Goal: Information Seeking & Learning: Check status

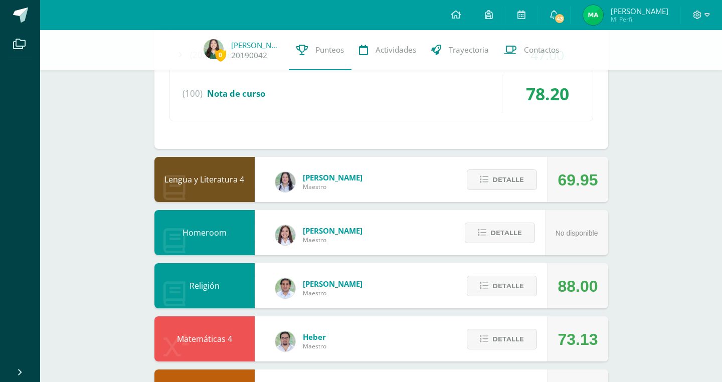
scroll to position [300, 0]
click at [503, 172] on span "Detalle" at bounding box center [508, 179] width 32 height 19
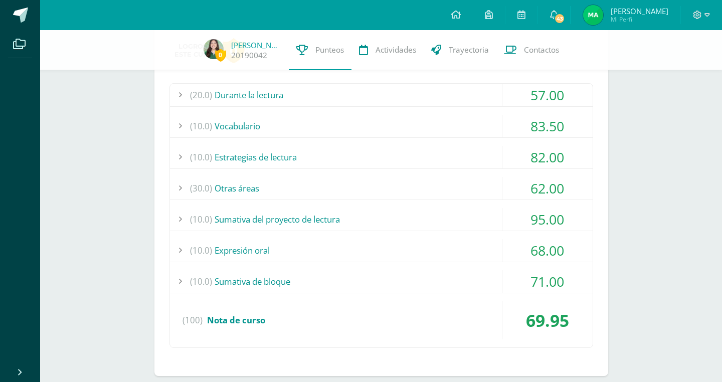
scroll to position [476, 0]
click at [362, 278] on div "(10.0) Sumativa de bloque" at bounding box center [381, 280] width 422 height 23
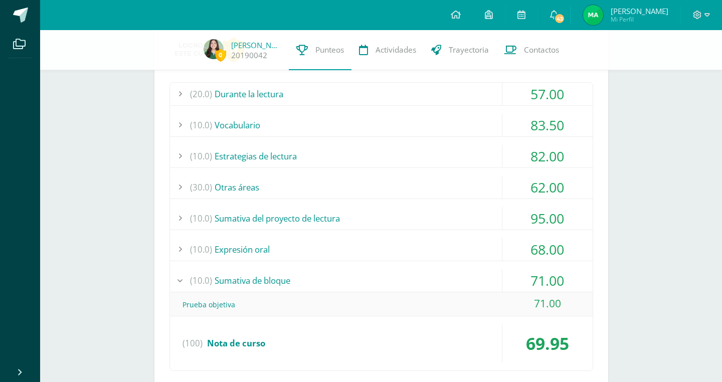
click at [289, 252] on div "(10.0) Expresión oral" at bounding box center [381, 249] width 422 height 23
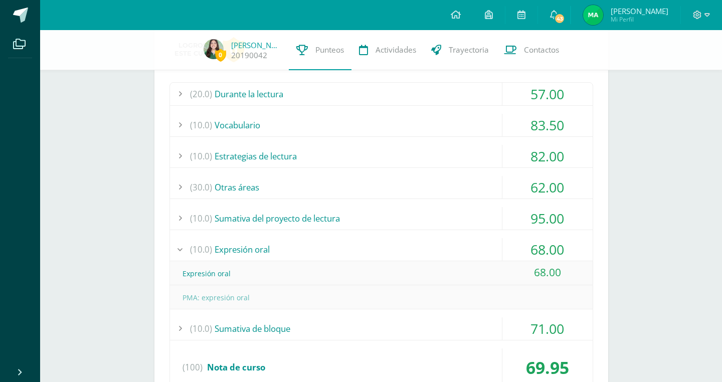
click at [297, 222] on div "(10.0) Sumativa del proyecto de lectura" at bounding box center [381, 218] width 422 height 23
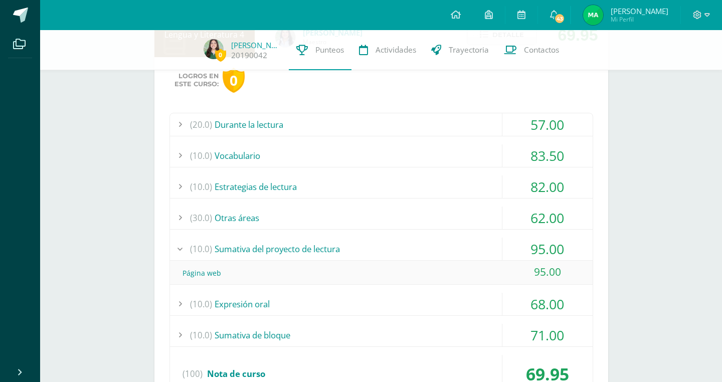
scroll to position [441, 0]
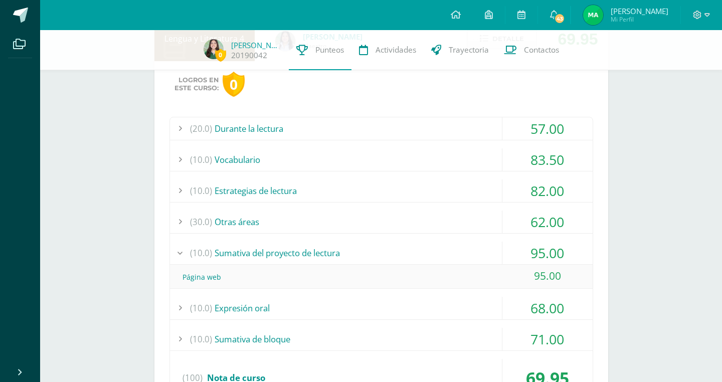
click at [270, 215] on div "(30.0) Otras áreas" at bounding box center [381, 221] width 422 height 23
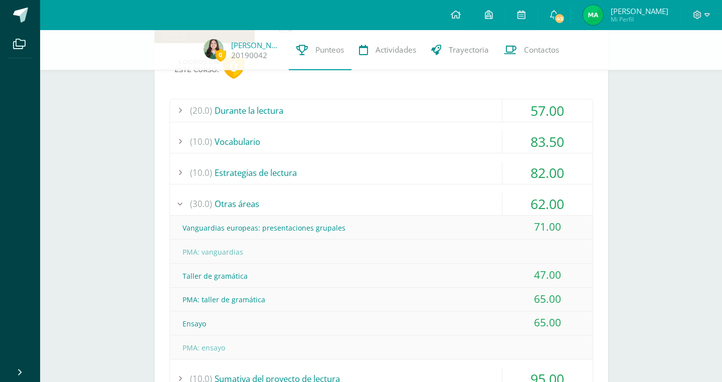
scroll to position [459, 0]
click at [290, 180] on div "(10.0) Estrategias de lectura" at bounding box center [381, 172] width 422 height 23
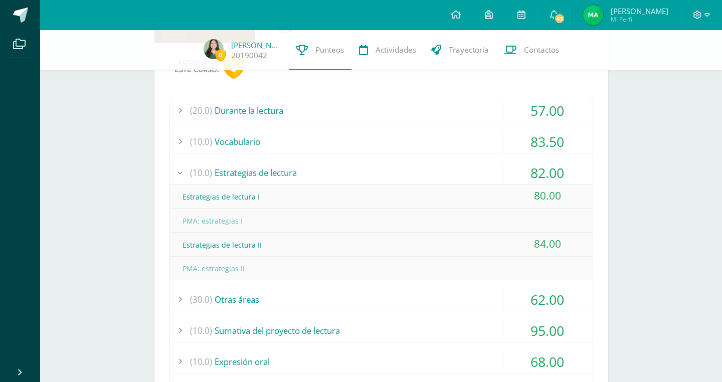
click at [290, 180] on div "(10.0) Estrategias de lectura" at bounding box center [381, 172] width 422 height 23
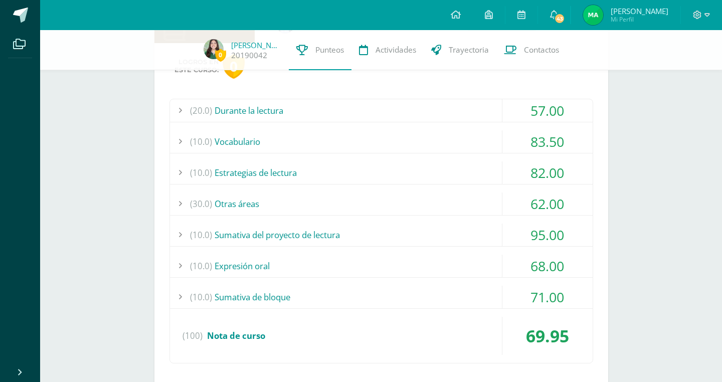
click at [293, 144] on div "(10.0) Vocabulario" at bounding box center [381, 141] width 422 height 23
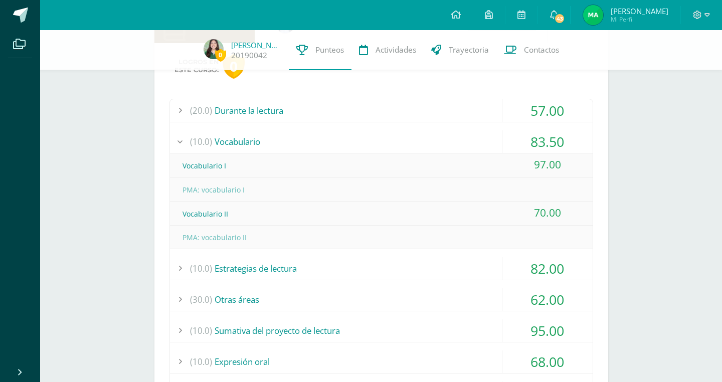
click at [293, 144] on div "(10.0) Vocabulario" at bounding box center [381, 141] width 422 height 23
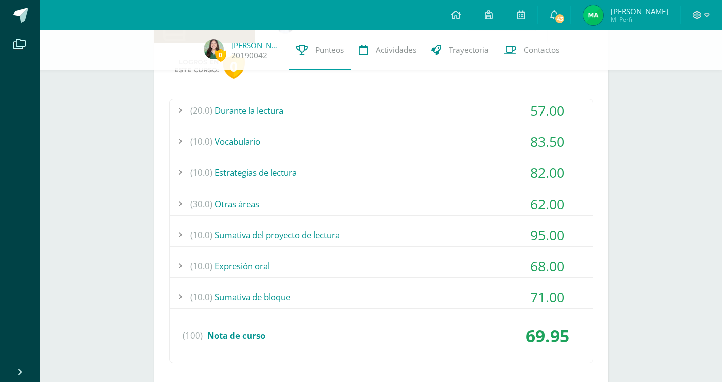
click at [297, 111] on div "(20.0) Durante la lectura" at bounding box center [381, 110] width 422 height 23
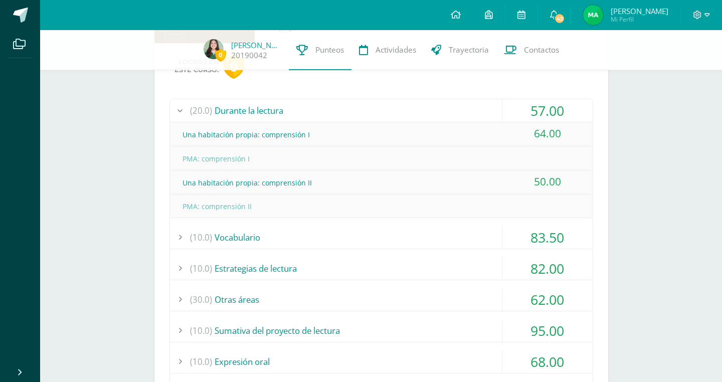
click at [297, 112] on div "(20.0) Durante la lectura" at bounding box center [381, 110] width 422 height 23
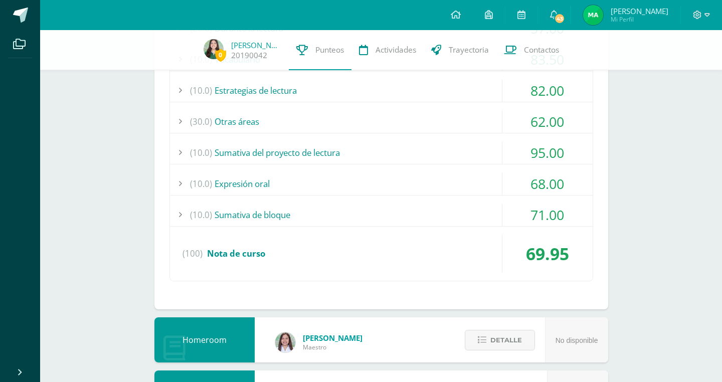
scroll to position [545, 0]
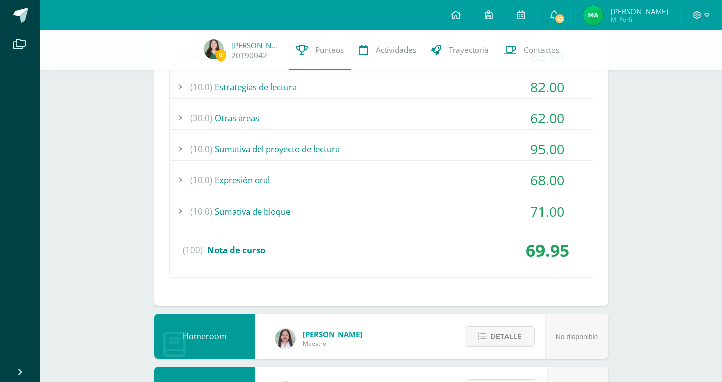
click at [343, 205] on div "(10.0) Sumativa de bloque" at bounding box center [381, 211] width 422 height 23
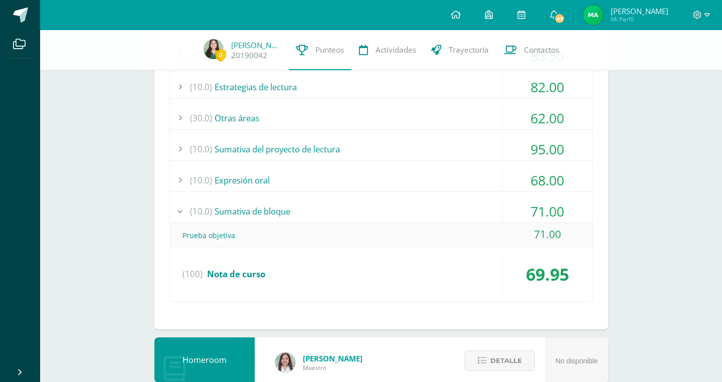
click at [343, 206] on div "(10.0) Sumativa de bloque" at bounding box center [381, 211] width 422 height 23
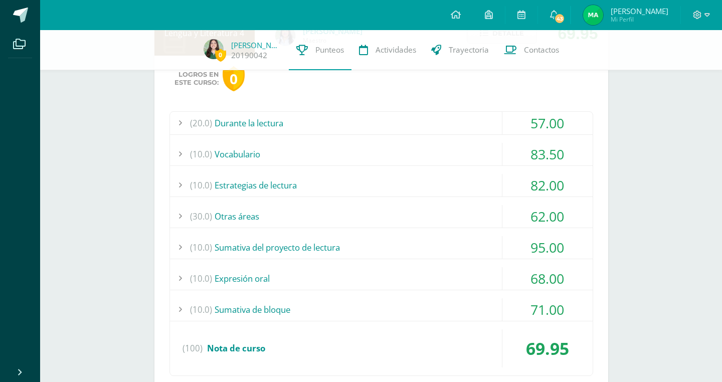
scroll to position [453, 0]
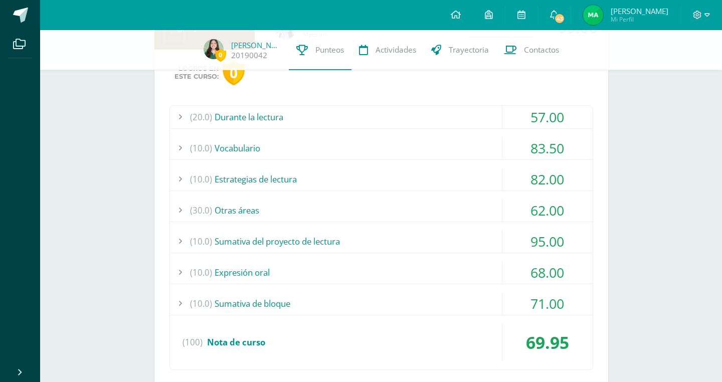
click at [273, 233] on div "(10.0) Sumativa del proyecto de lectura" at bounding box center [381, 241] width 422 height 23
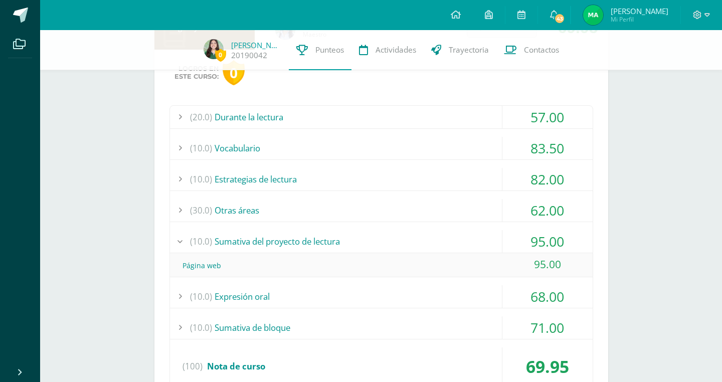
click at [276, 238] on div "(10.0) Sumativa del proyecto de lectura" at bounding box center [381, 241] width 422 height 23
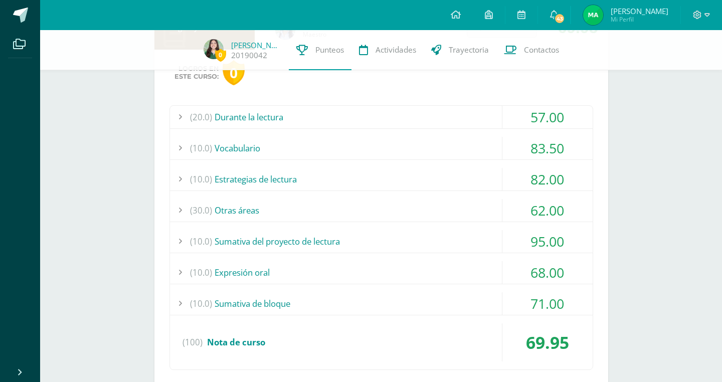
click at [268, 206] on div "(30.0) Otras áreas" at bounding box center [381, 210] width 422 height 23
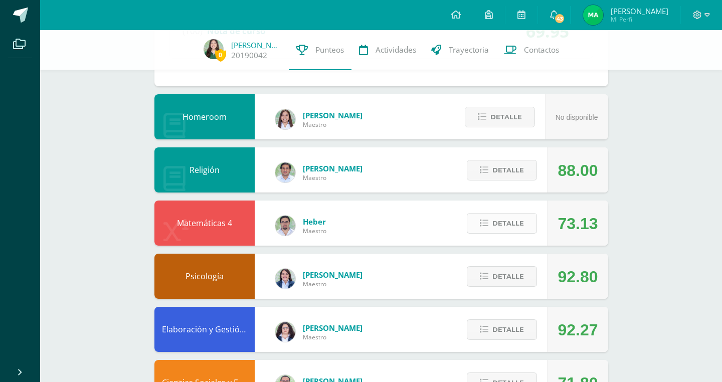
scroll to position [905, 0]
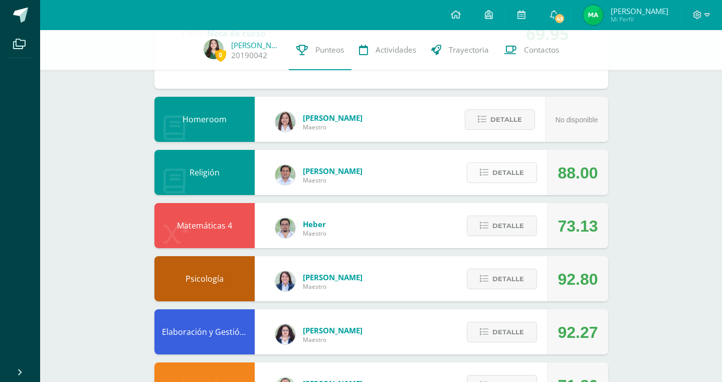
click at [497, 173] on span "Detalle" at bounding box center [508, 172] width 32 height 19
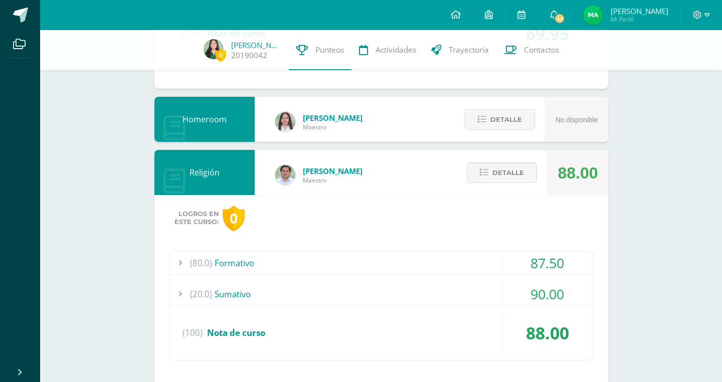
scroll to position [951, 0]
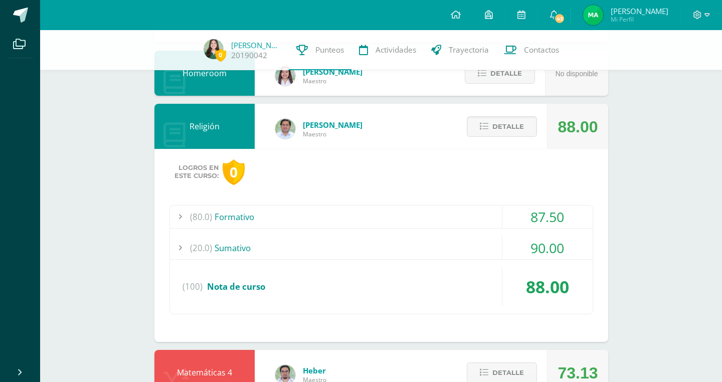
click at [318, 199] on div "Logros en este curso: 0 (80.0) Formativo 87.50 Seguimiento de Jesús desde los c…" at bounding box center [381, 245] width 454 height 193
click at [310, 209] on div "(80.0) Formativo" at bounding box center [381, 216] width 422 height 23
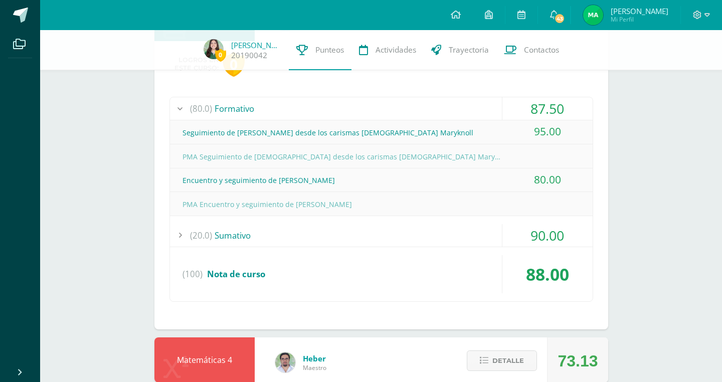
scroll to position [913, 0]
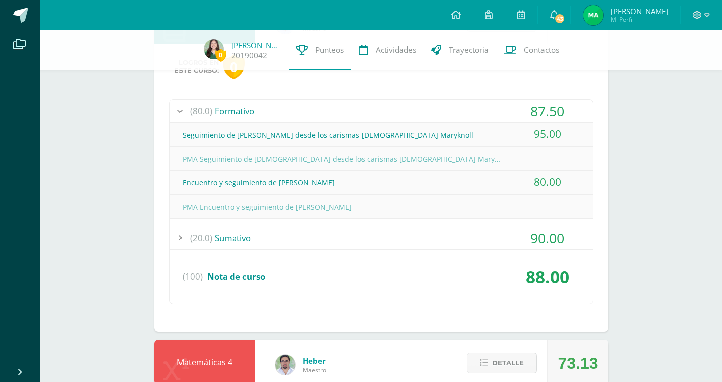
click at [297, 228] on div "(20.0) Sumativo" at bounding box center [381, 238] width 422 height 23
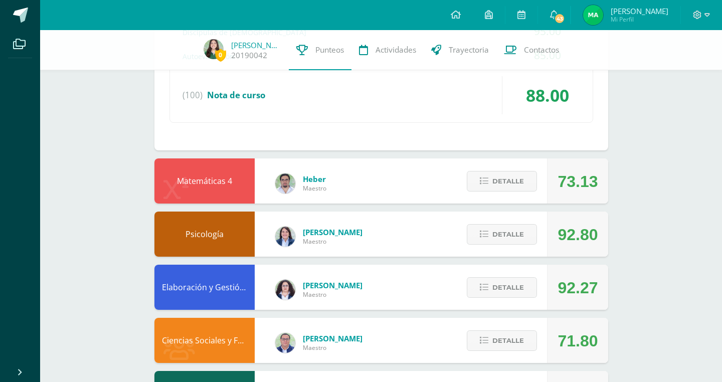
scroll to position [1048, 0]
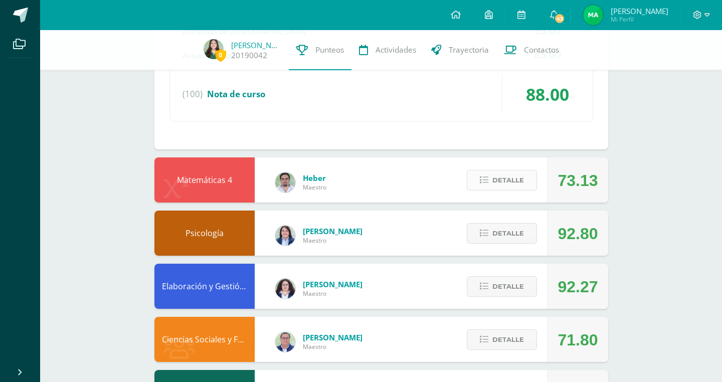
click at [514, 181] on span "Detalle" at bounding box center [508, 180] width 32 height 19
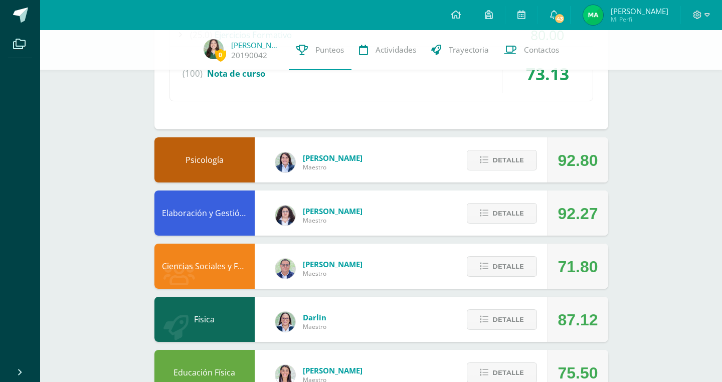
scroll to position [1422, 0]
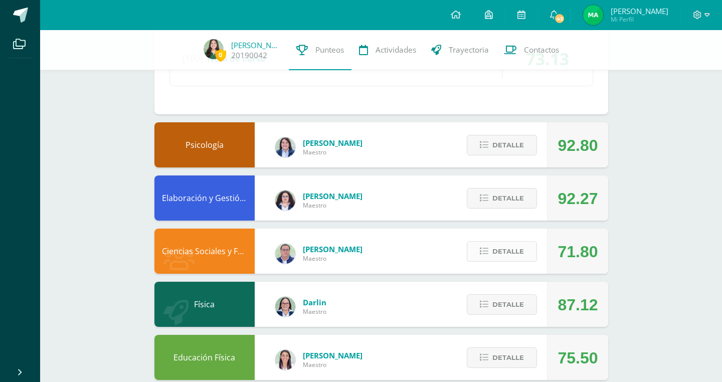
click at [498, 247] on span "Detalle" at bounding box center [508, 251] width 32 height 19
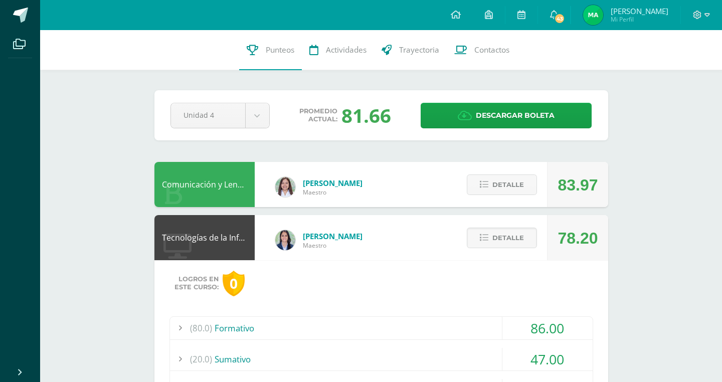
scroll to position [0, 0]
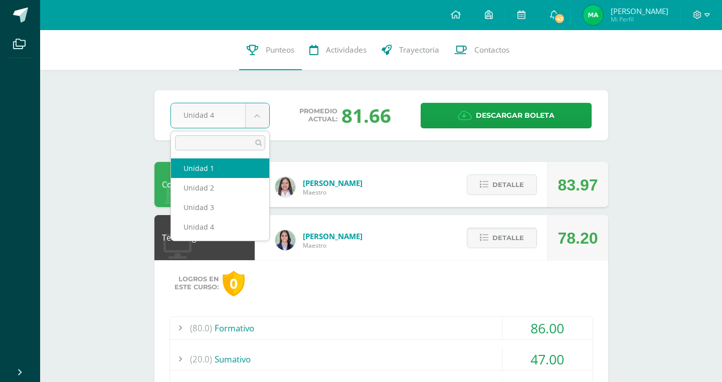
select select "Unidad 1"
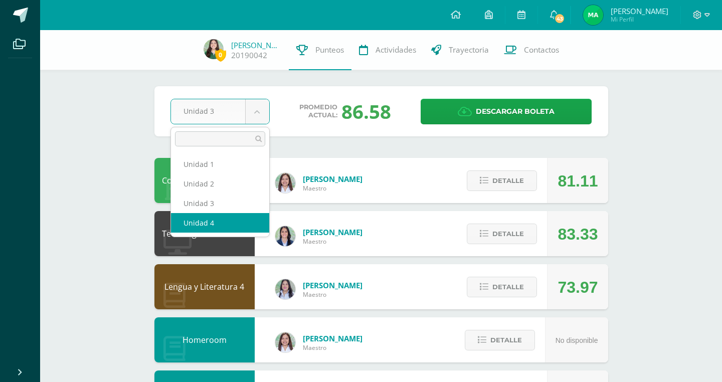
select select "Unidad 4"
